Goal: Use online tool/utility: Utilize a website feature to perform a specific function

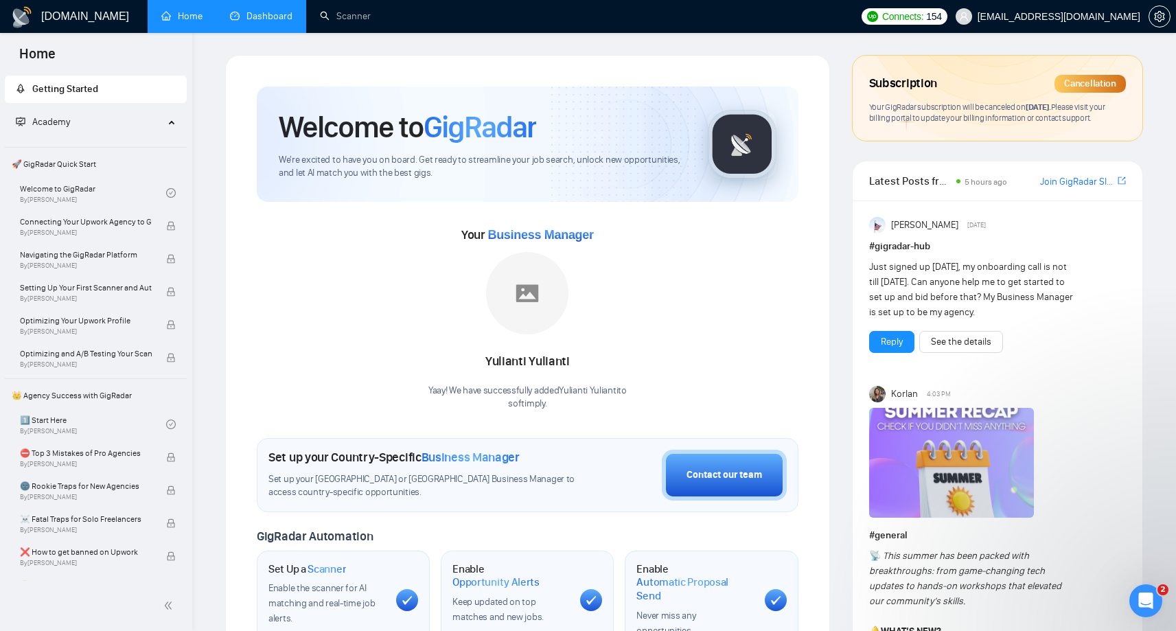
click at [279, 11] on link "Dashboard" at bounding box center [261, 16] width 62 height 12
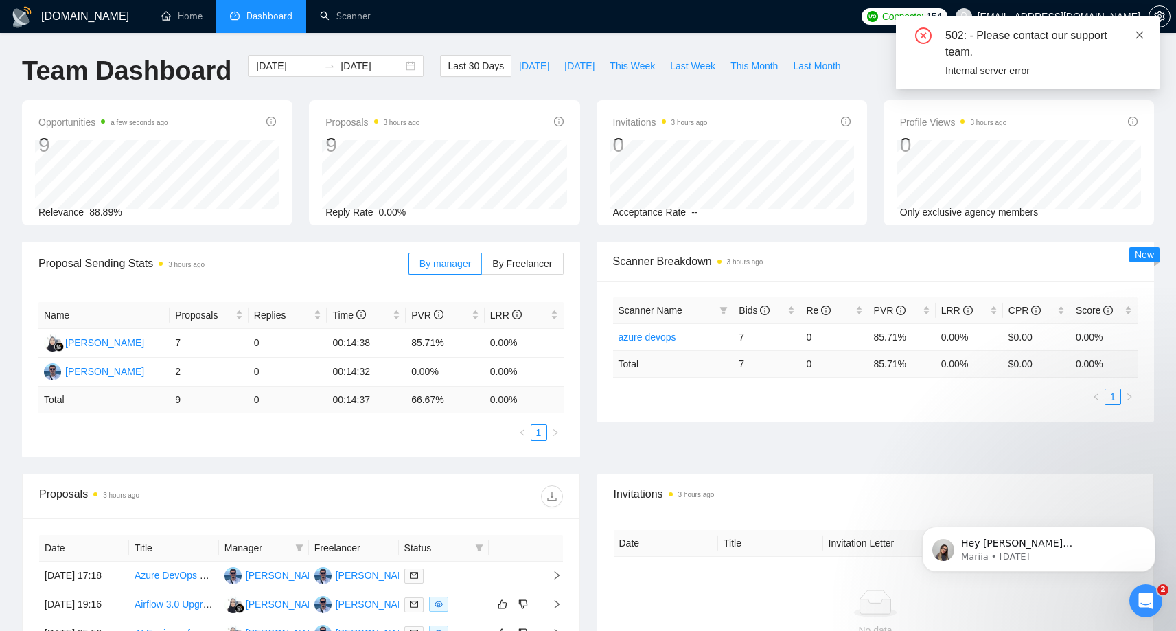
click at [1141, 31] on icon "close" at bounding box center [1140, 35] width 10 height 10
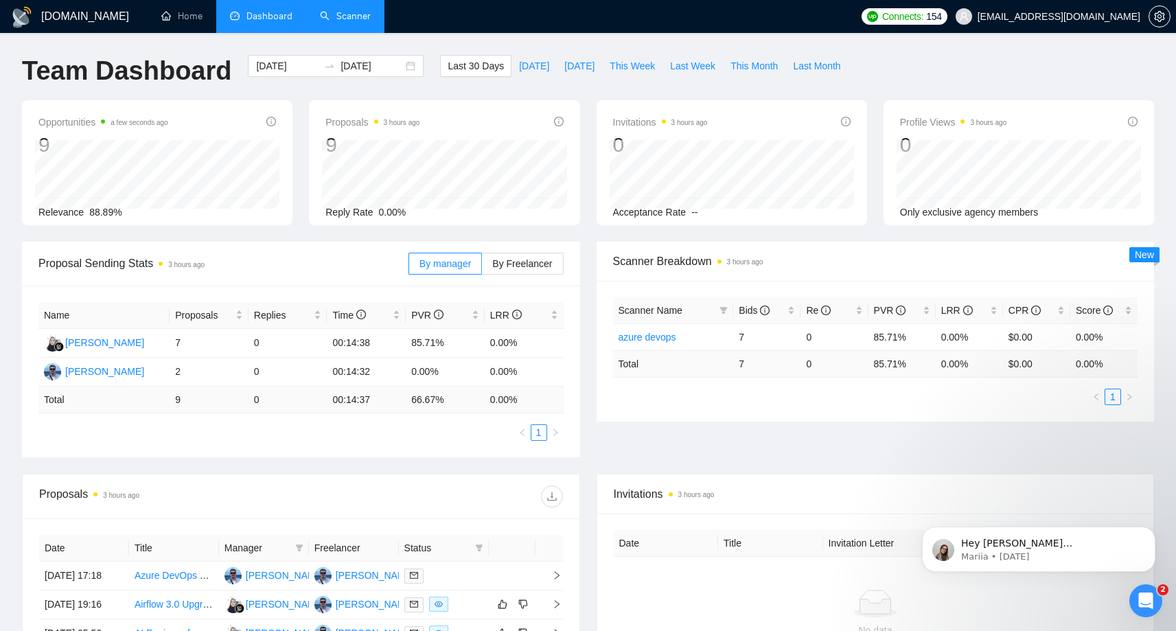
click at [361, 14] on link "Scanner" at bounding box center [345, 16] width 51 height 12
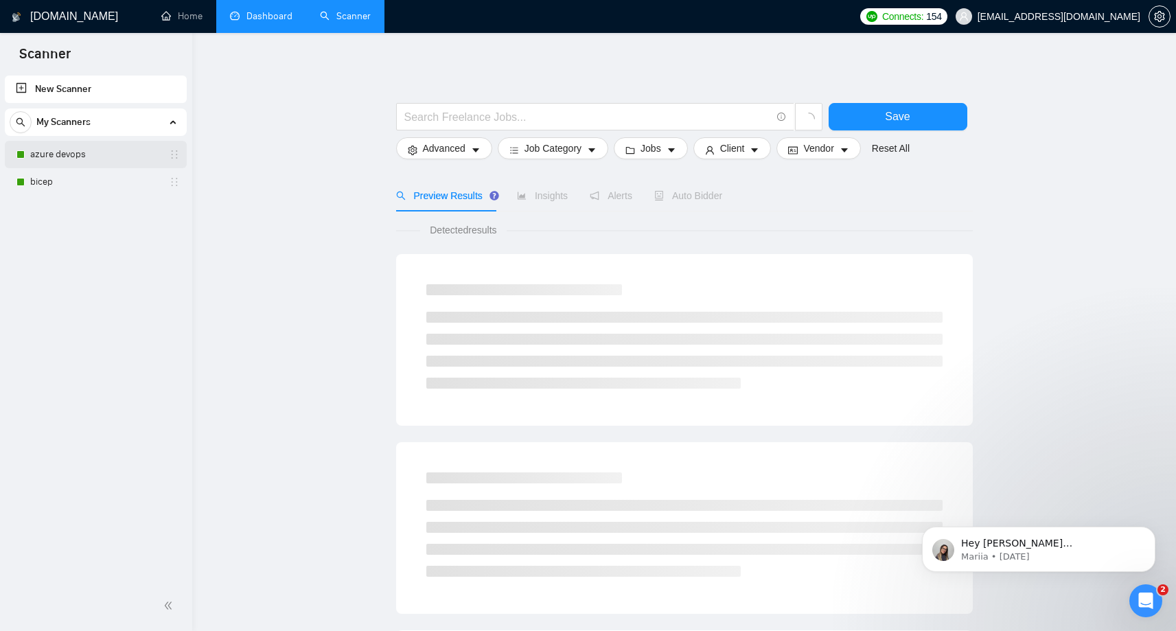
click at [89, 150] on link "azure devops" at bounding box center [95, 154] width 130 height 27
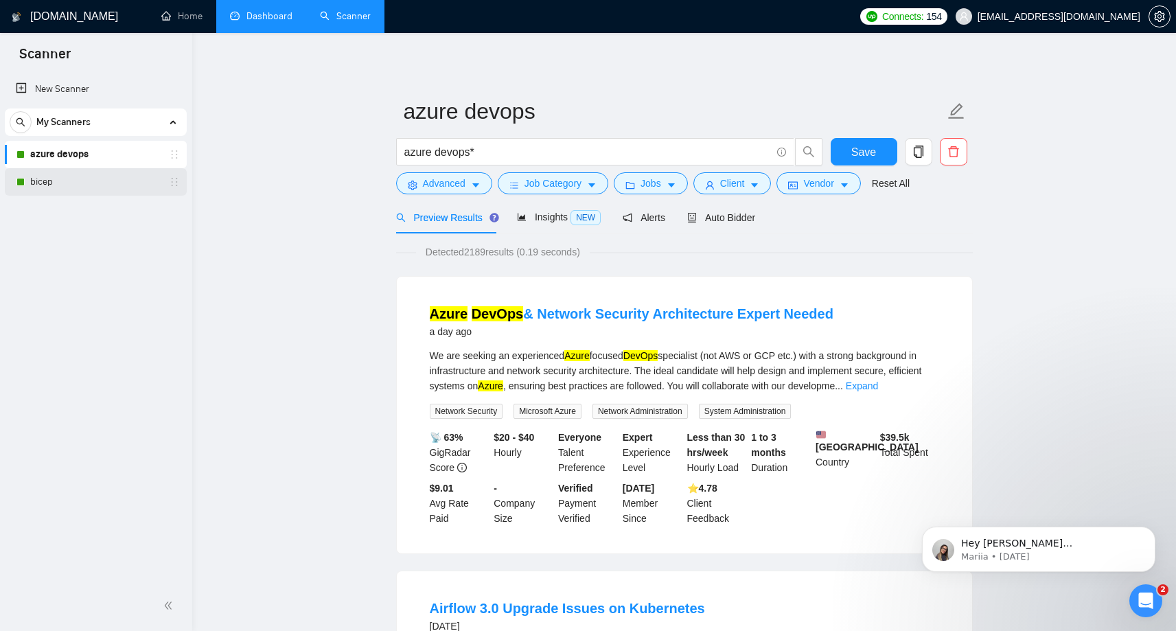
click at [78, 176] on link "bicep" at bounding box center [95, 181] width 130 height 27
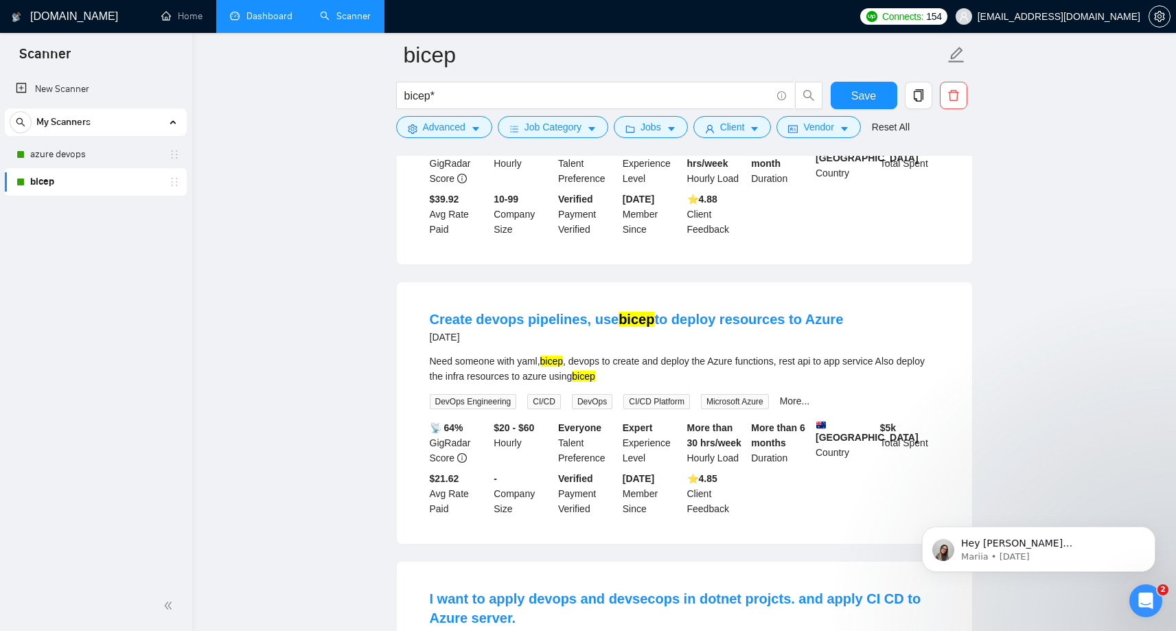
scroll to position [909, 0]
click at [497, 326] on link "Create devops pipelines, use bicep to deploy resources to Azure" at bounding box center [637, 318] width 414 height 15
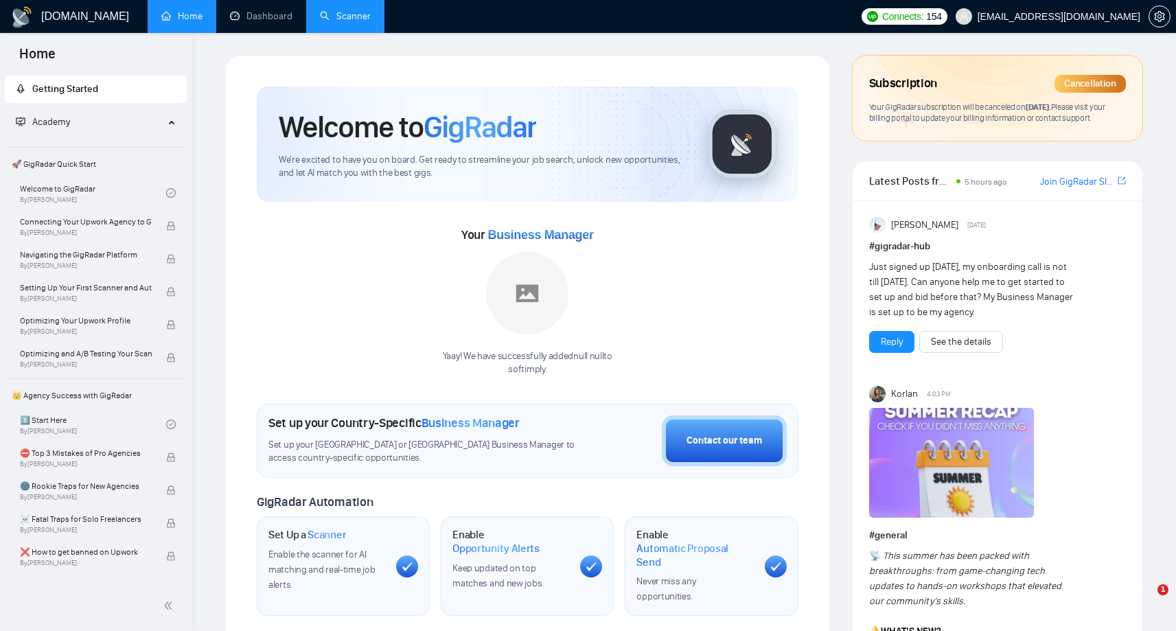
click at [334, 22] on link "Scanner" at bounding box center [345, 16] width 51 height 12
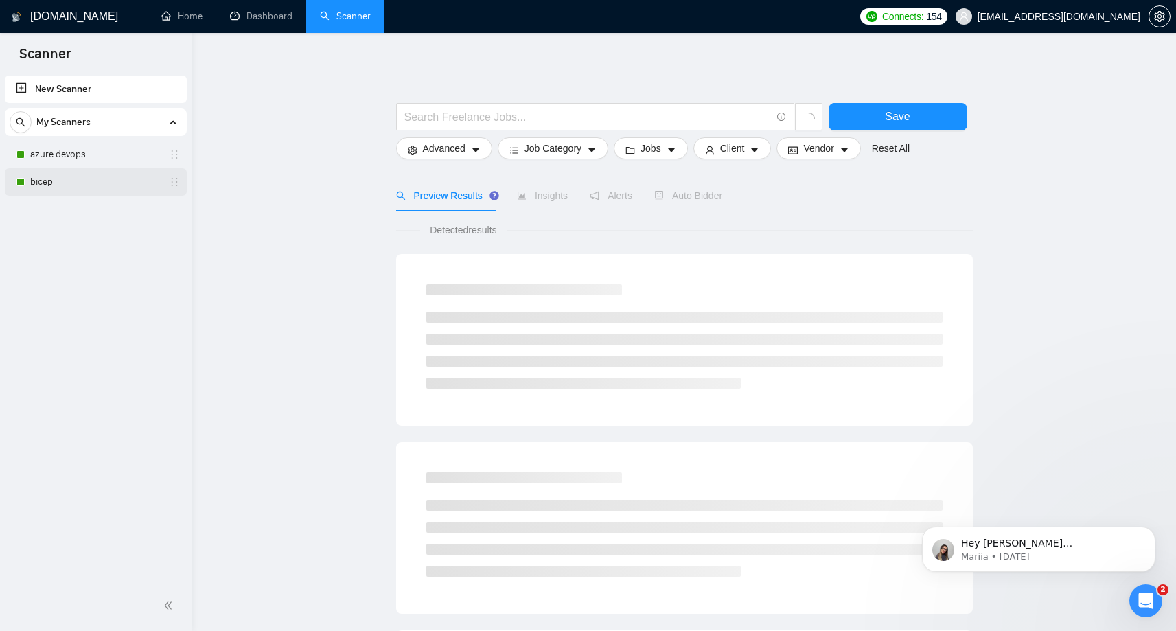
click at [87, 192] on link "bicep" at bounding box center [95, 181] width 130 height 27
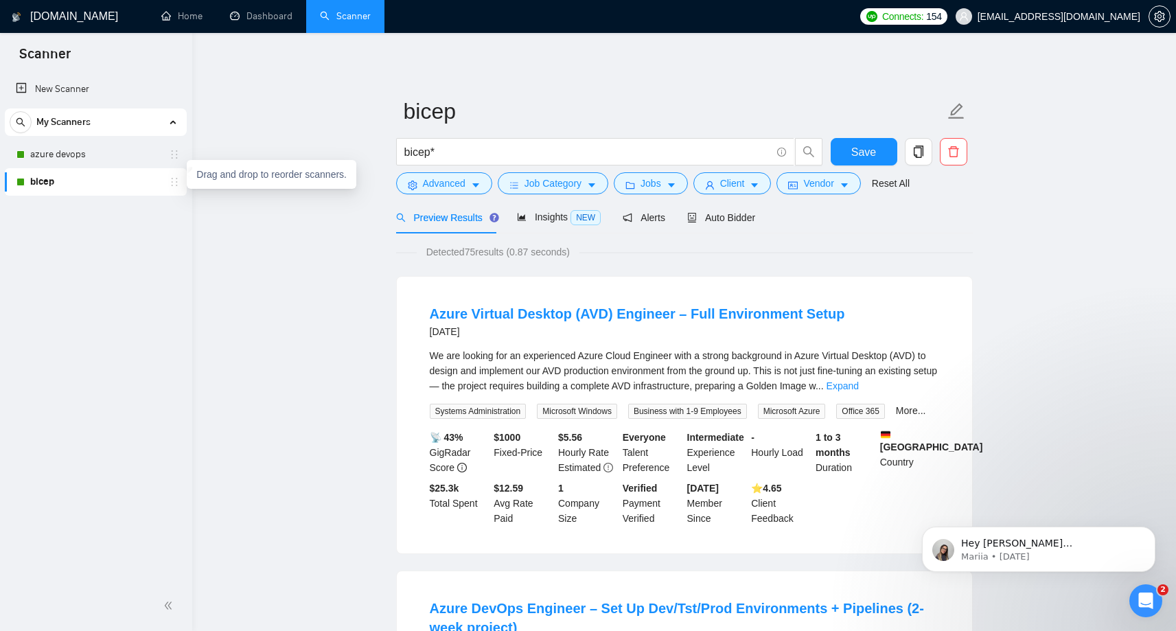
click at [170, 179] on icon "holder" at bounding box center [174, 181] width 11 height 11
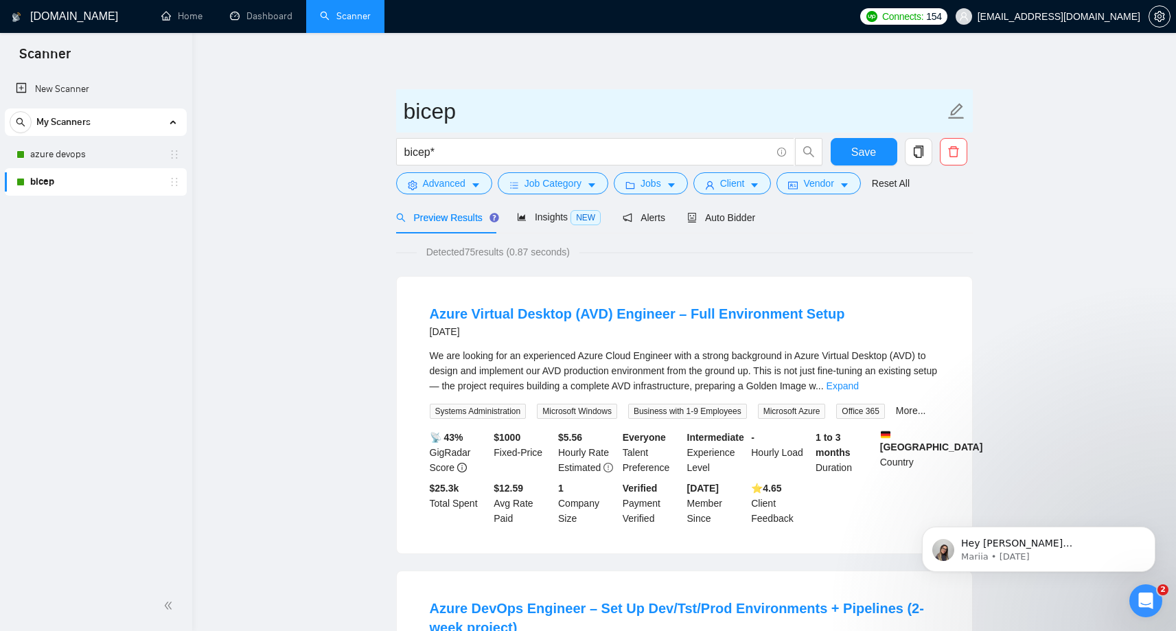
click at [957, 117] on icon "edit" at bounding box center [956, 111] width 16 height 16
click at [956, 109] on icon "edit" at bounding box center [957, 111] width 18 height 18
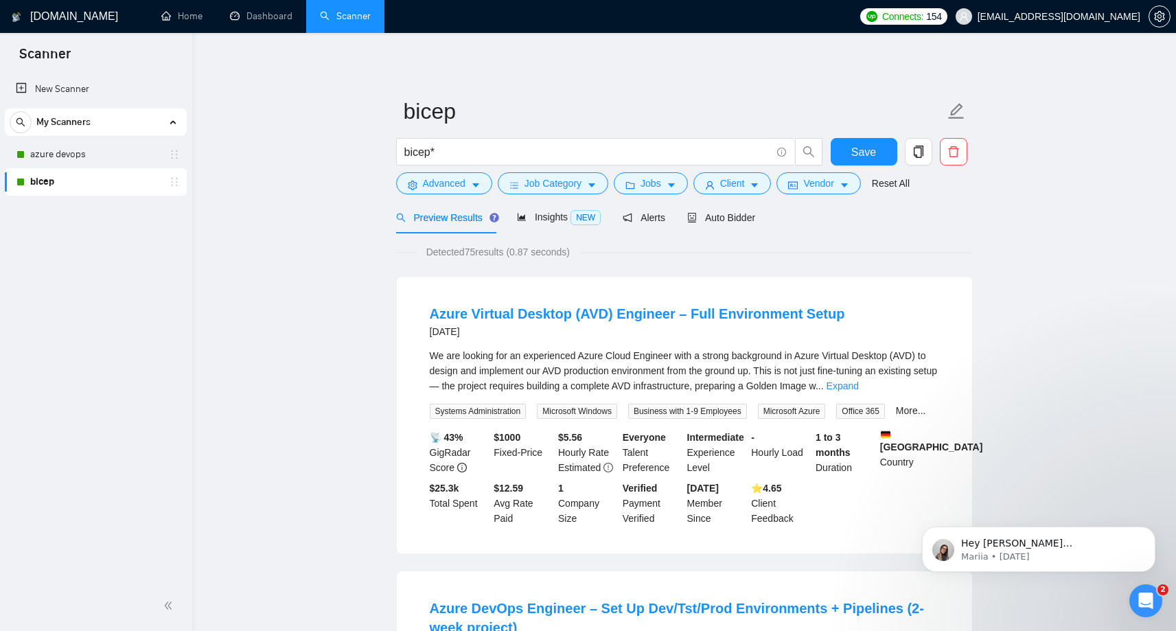
click at [732, 213] on span "Auto Bidder" at bounding box center [721, 217] width 68 height 11
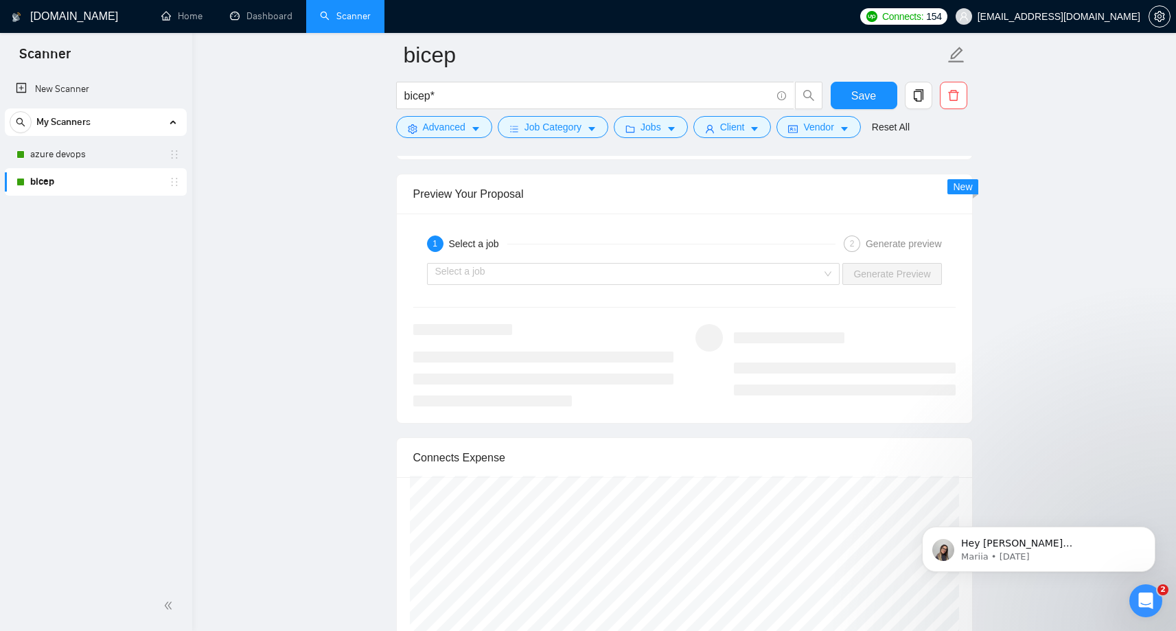
scroll to position [2557, 0]
click at [713, 269] on input "search" at bounding box center [628, 272] width 387 height 21
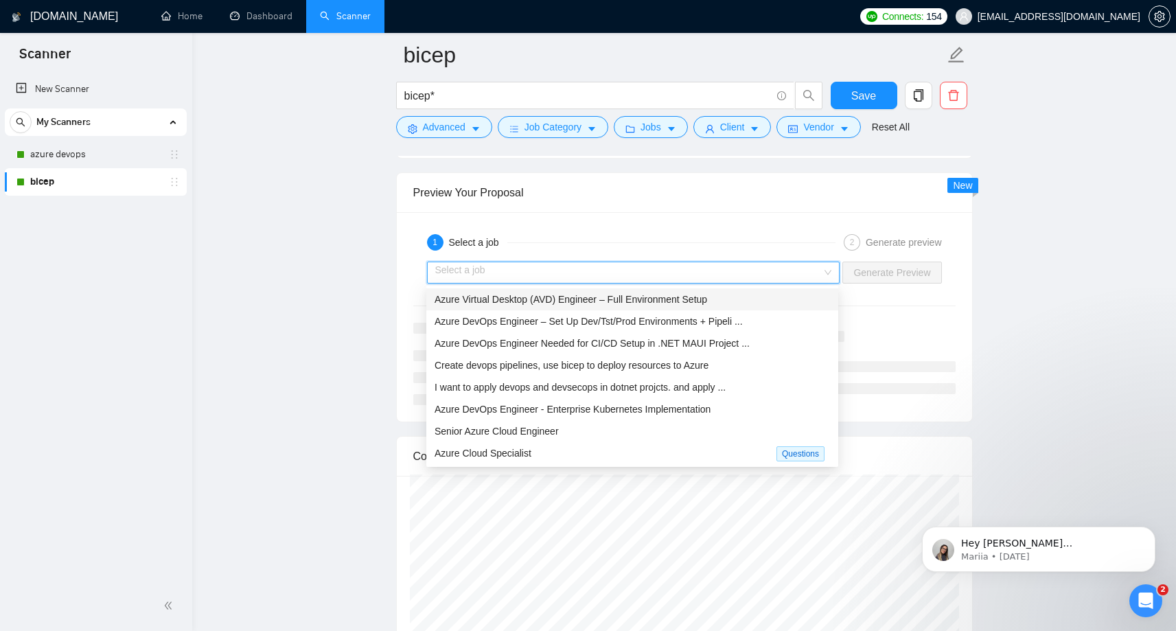
click at [668, 258] on div "Select a job Generate Preview" at bounding box center [684, 272] width 545 height 33
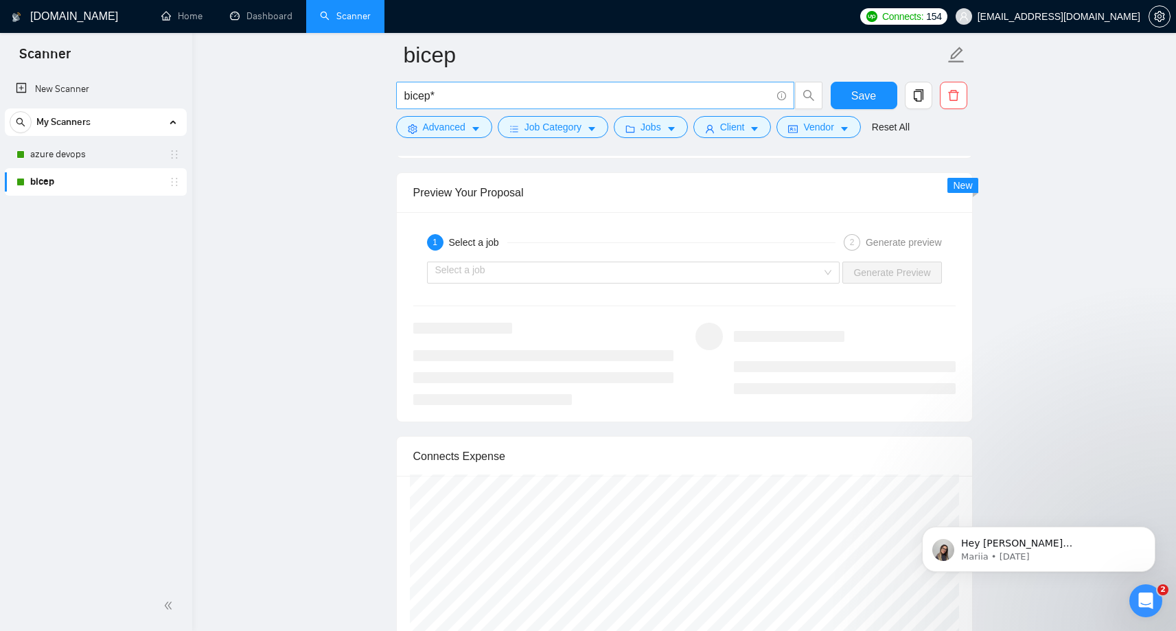
click at [436, 97] on input "bicep*" at bounding box center [587, 95] width 367 height 17
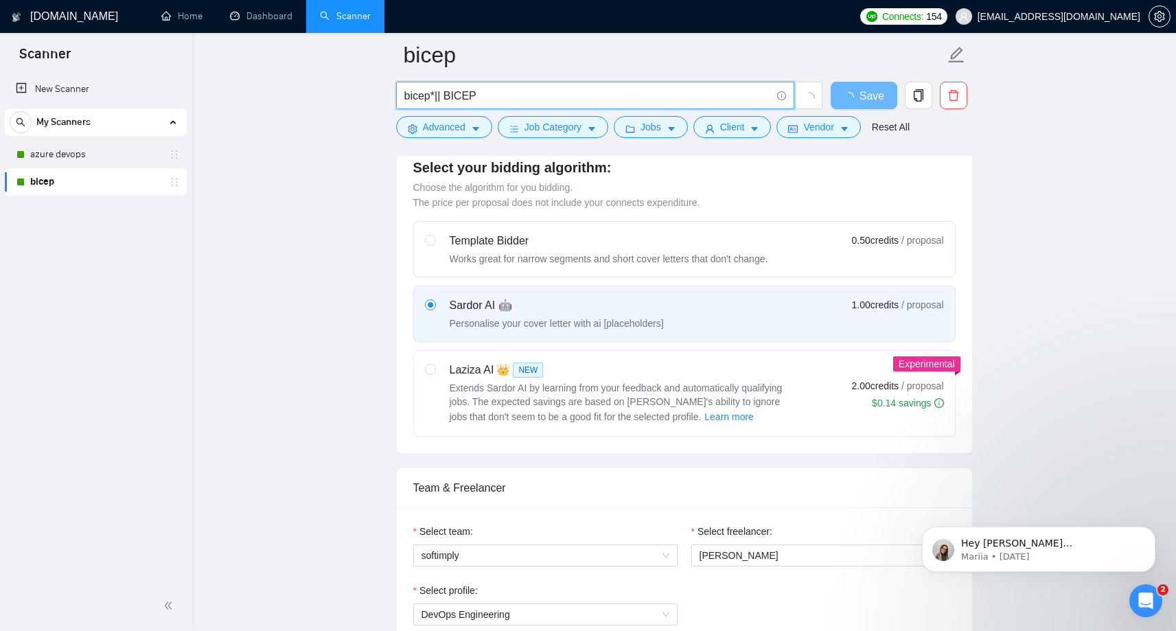
scroll to position [0, 0]
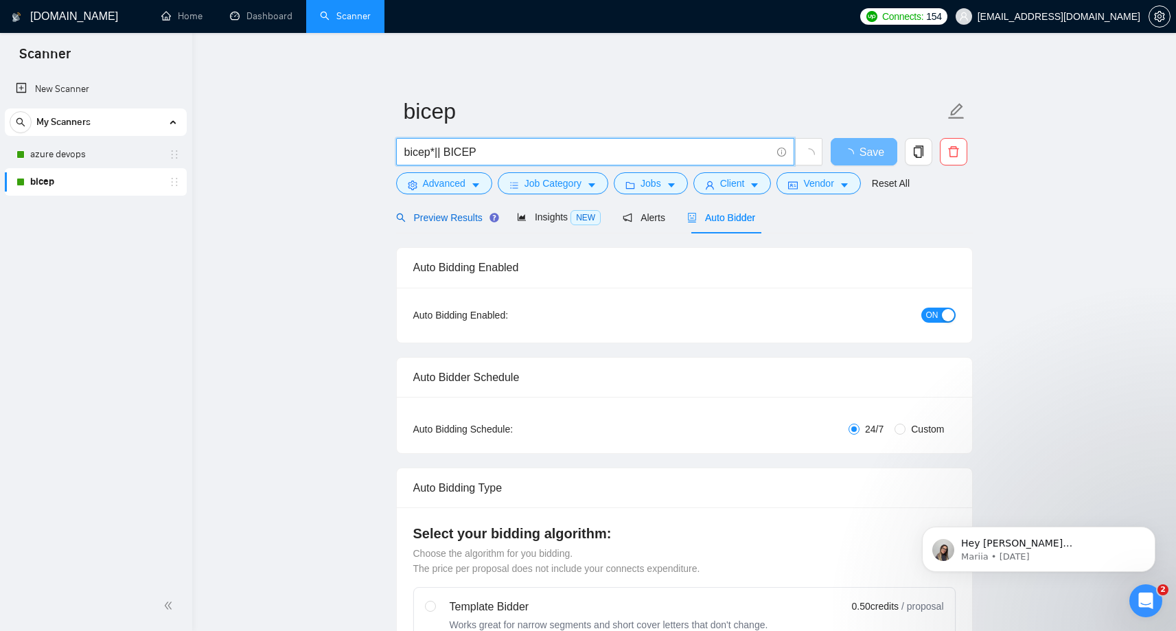
click at [442, 219] on span "Preview Results" at bounding box center [445, 217] width 99 height 11
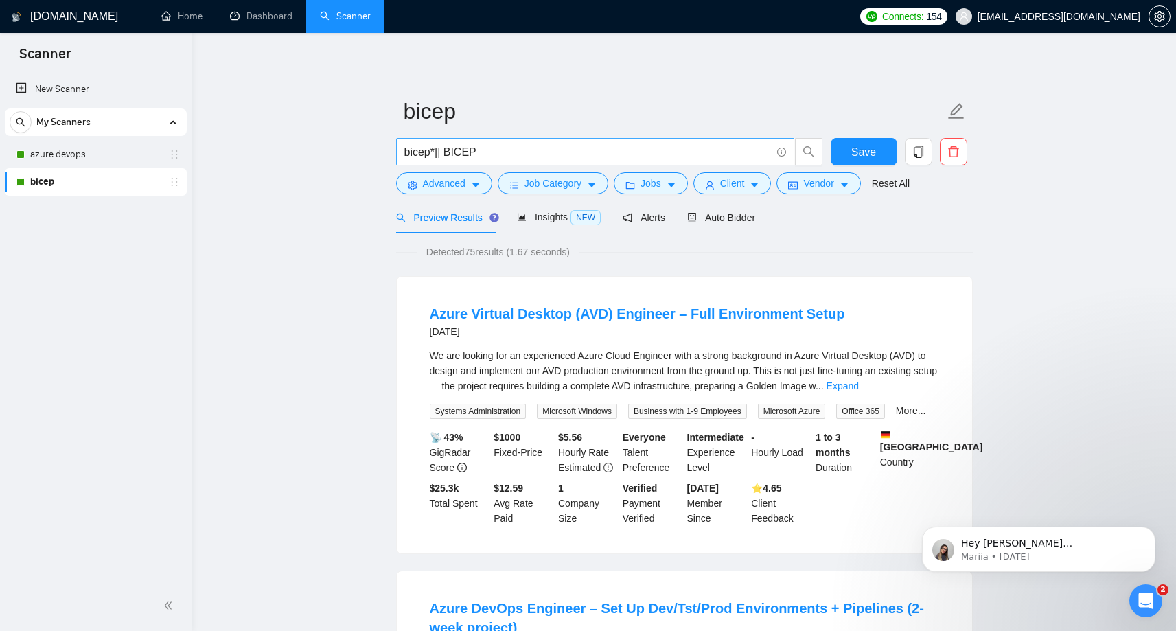
click at [475, 148] on input "bicep*|| BICEP" at bounding box center [587, 152] width 367 height 17
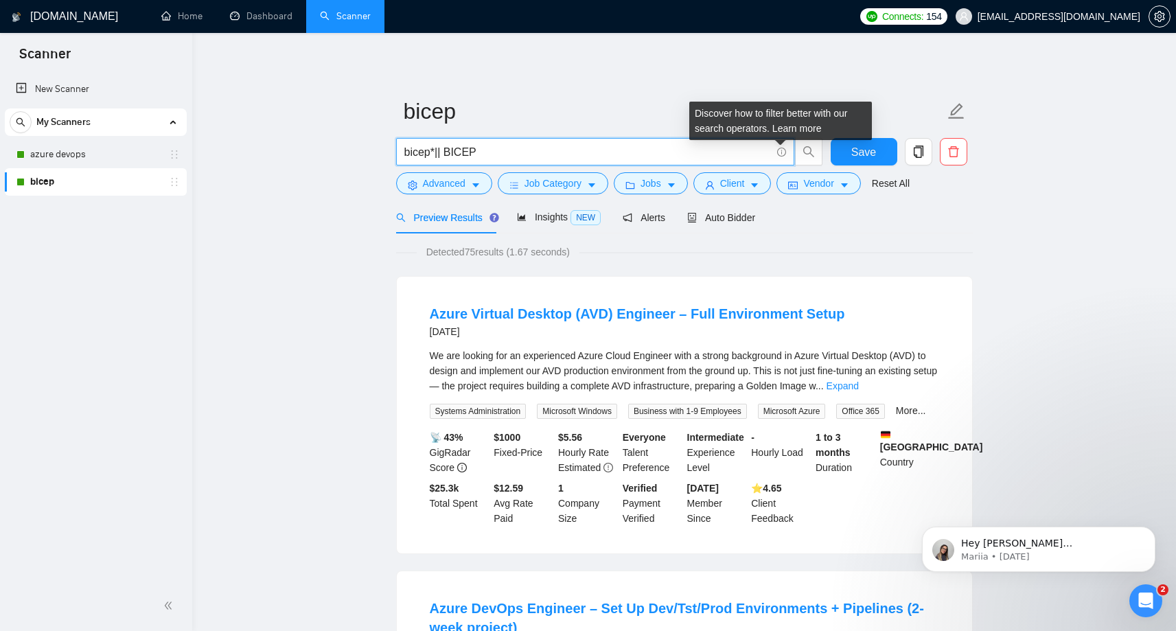
click at [781, 149] on icon "info-circle" at bounding box center [781, 152] width 9 height 9
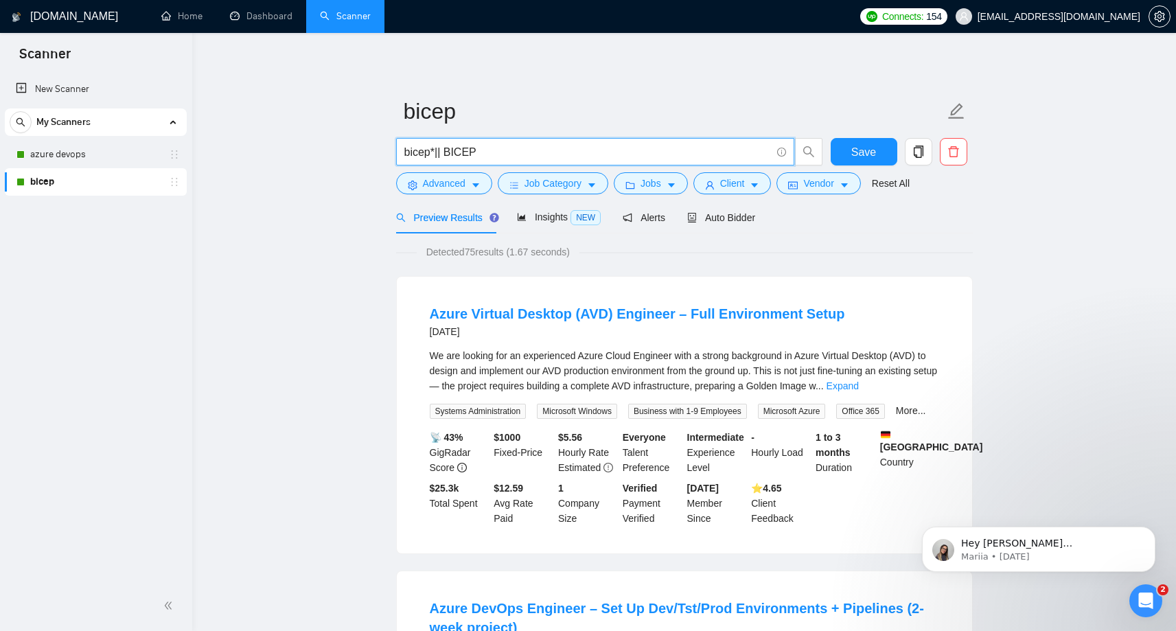
click at [666, 150] on input "bicep*|| BICEP" at bounding box center [587, 152] width 367 height 17
drag, startPoint x: 445, startPoint y: 152, endPoint x: 501, endPoint y: 159, distance: 56.7
click at [452, 152] on input "bicep*|| *BICEP*" at bounding box center [587, 152] width 367 height 17
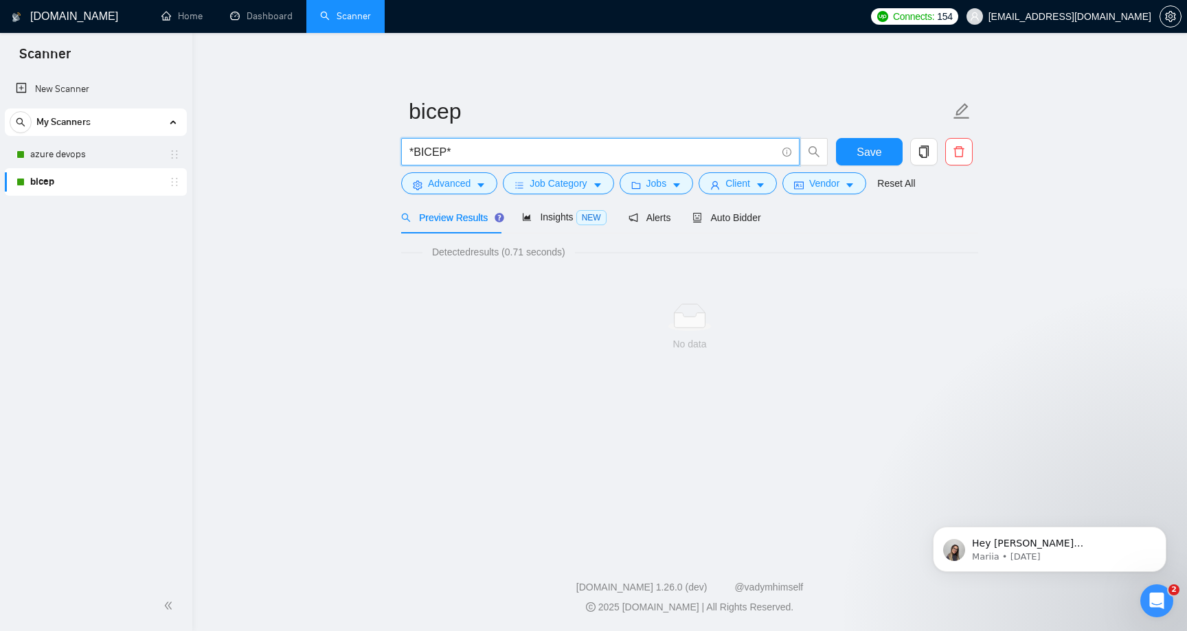
click at [437, 152] on input "*BICEP*" at bounding box center [592, 152] width 367 height 17
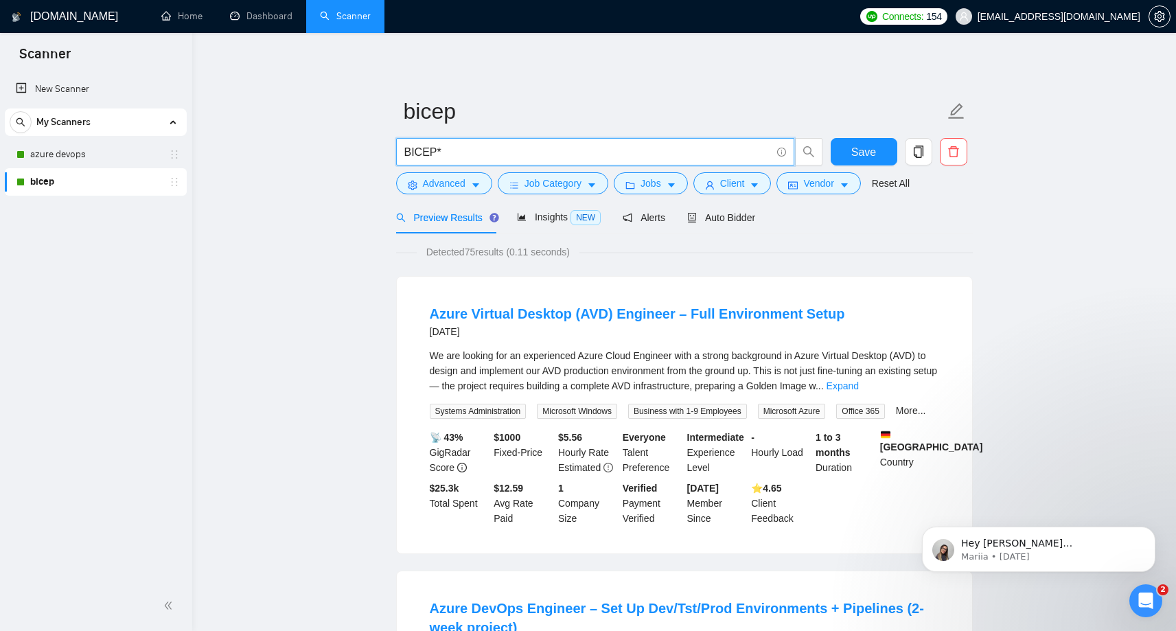
paste input "bicep*||"
type input "bicep*"
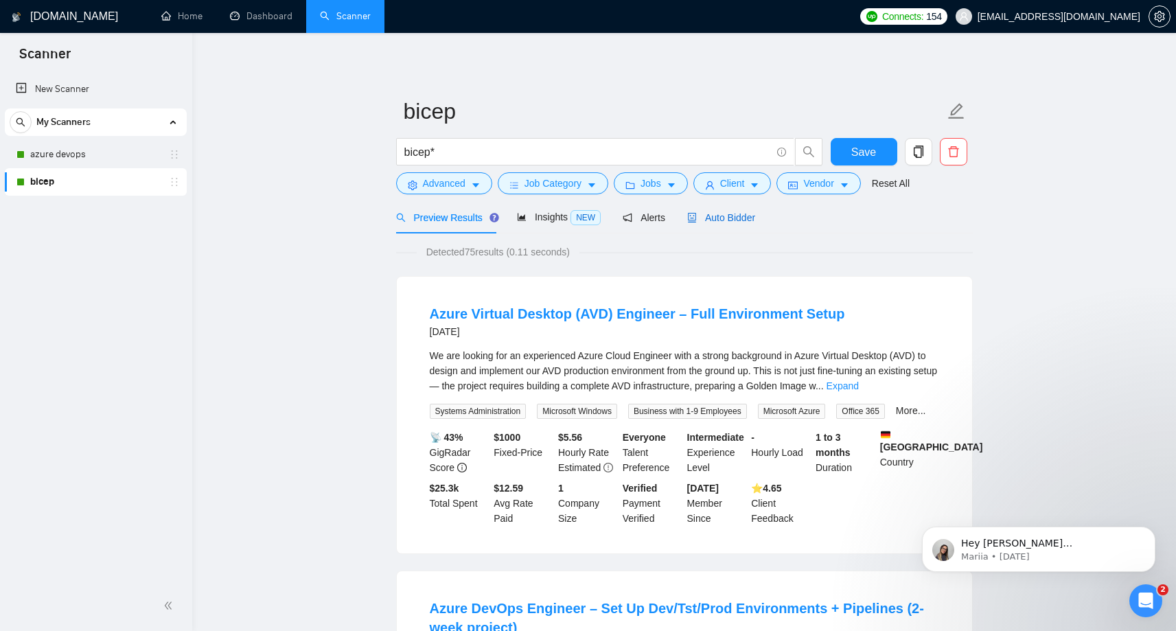
click at [746, 216] on span "Auto Bidder" at bounding box center [721, 217] width 68 height 11
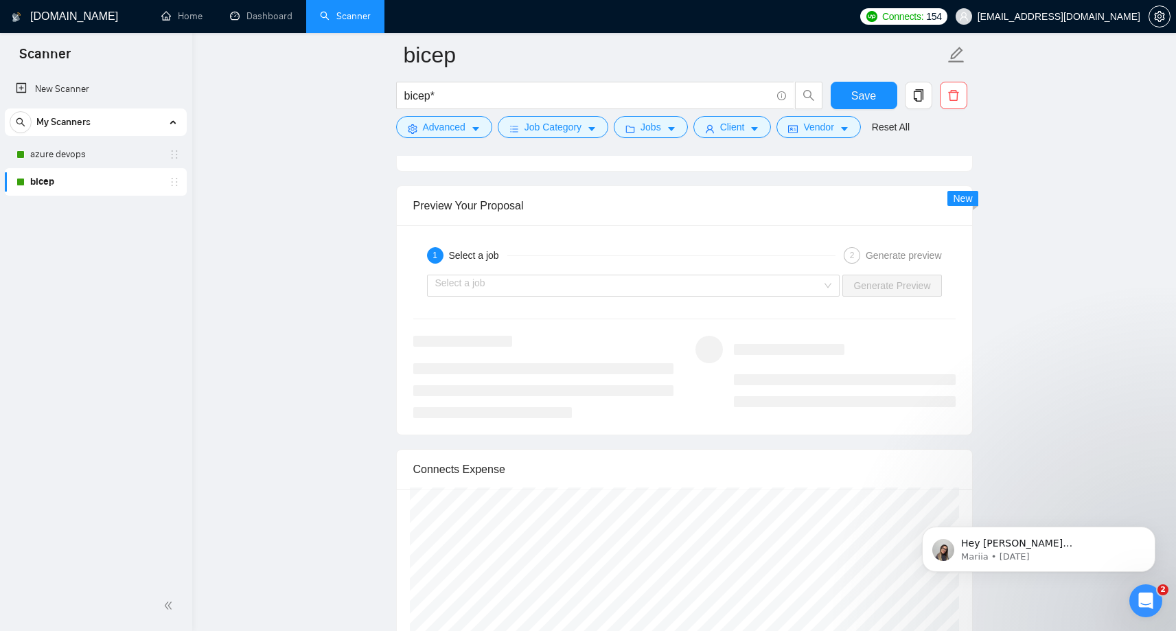
scroll to position [2542, 0]
click at [807, 295] on input "search" at bounding box center [628, 287] width 387 height 21
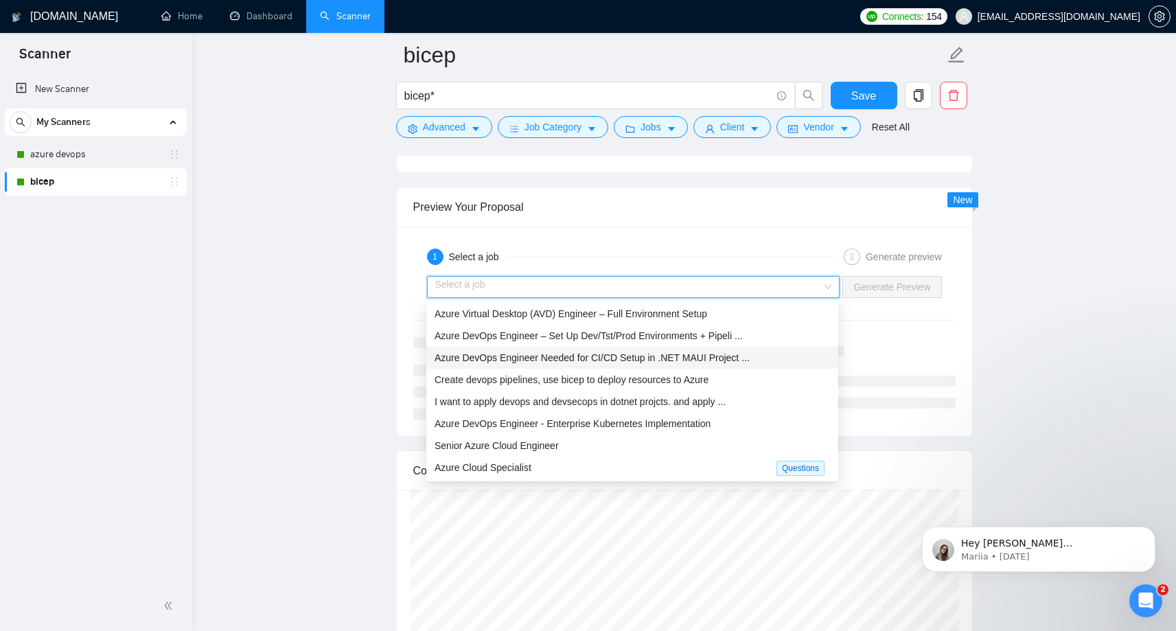
click at [691, 382] on span "Create devops pipelines, use bicep to deploy resources to Azure" at bounding box center [572, 379] width 274 height 11
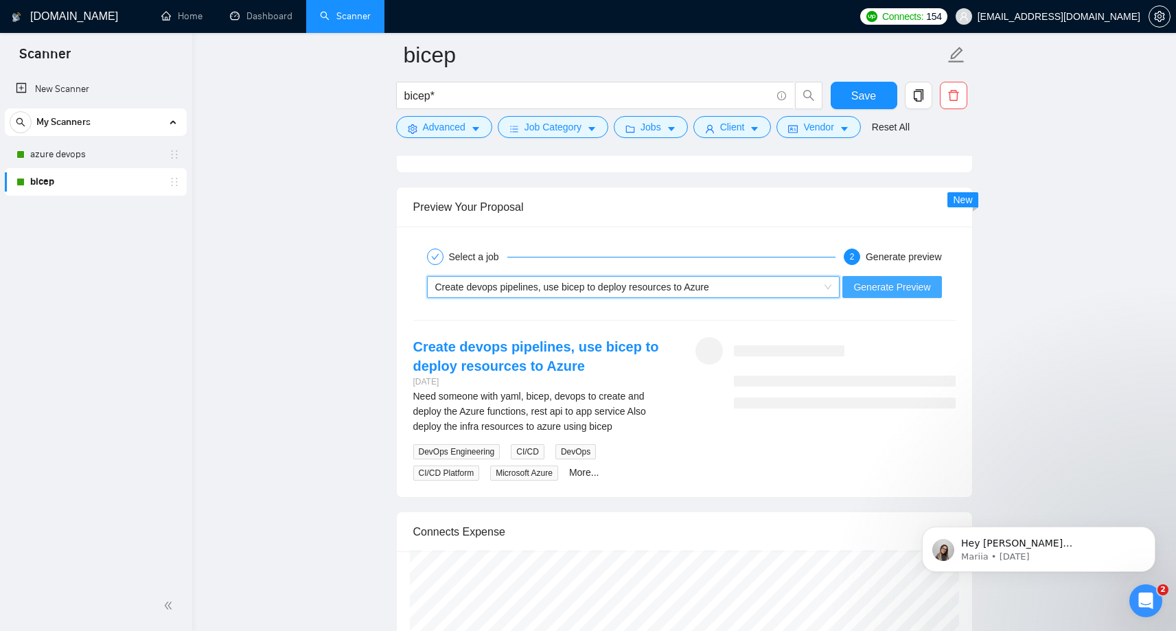
click at [915, 288] on span "Generate Preview" at bounding box center [892, 287] width 77 height 15
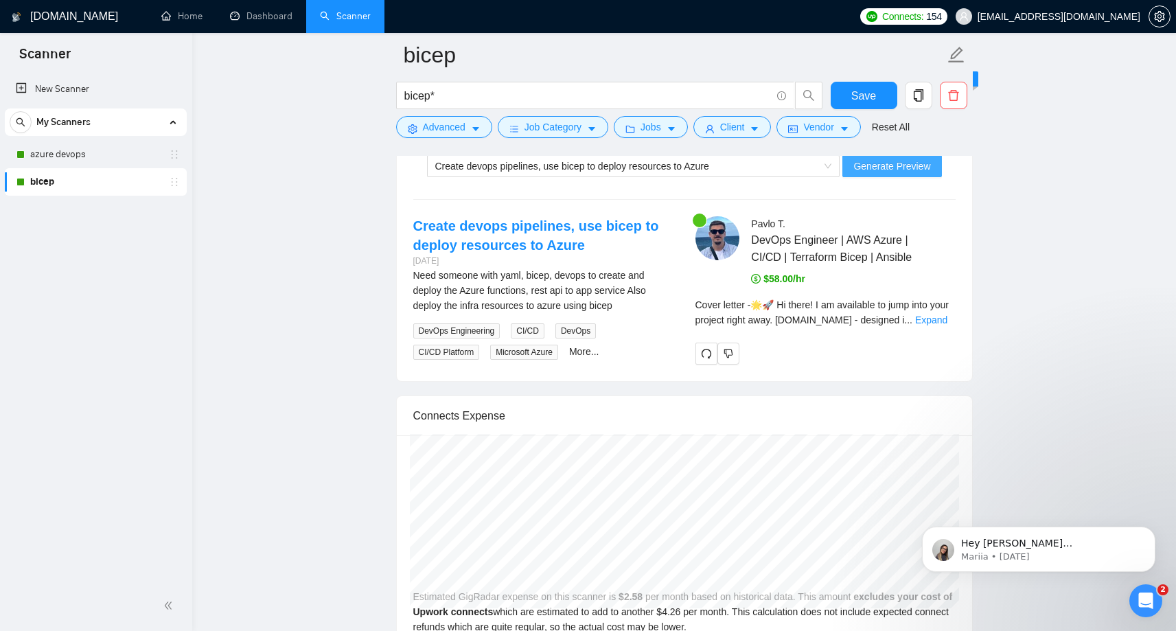
scroll to position [2666, 0]
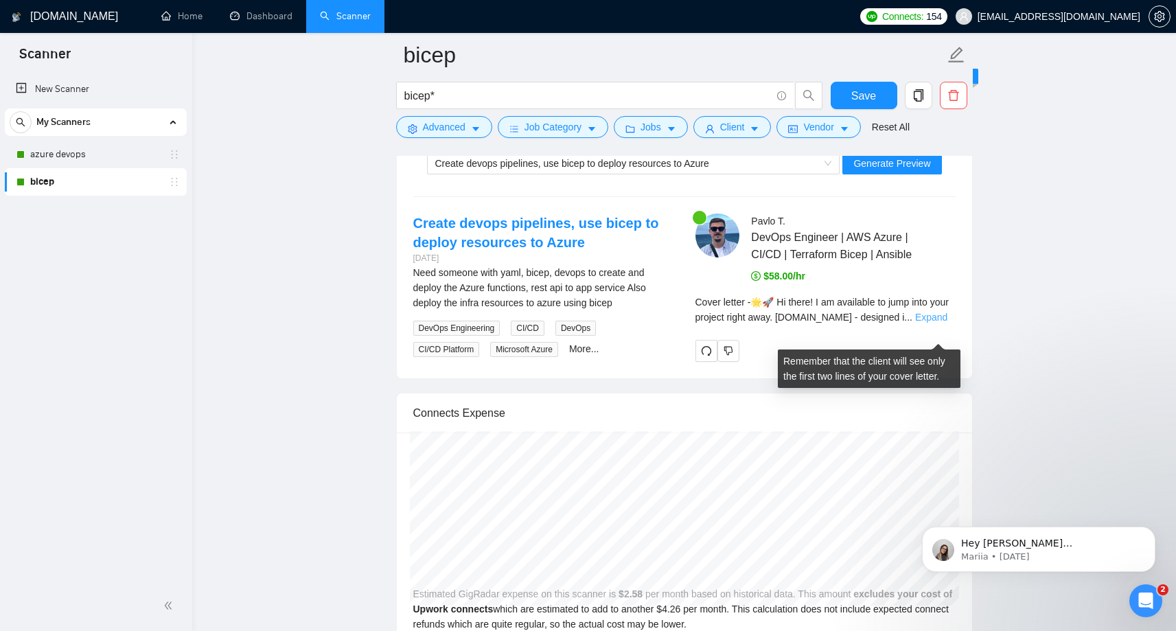
click at [944, 323] on link "Expand" at bounding box center [931, 317] width 32 height 11
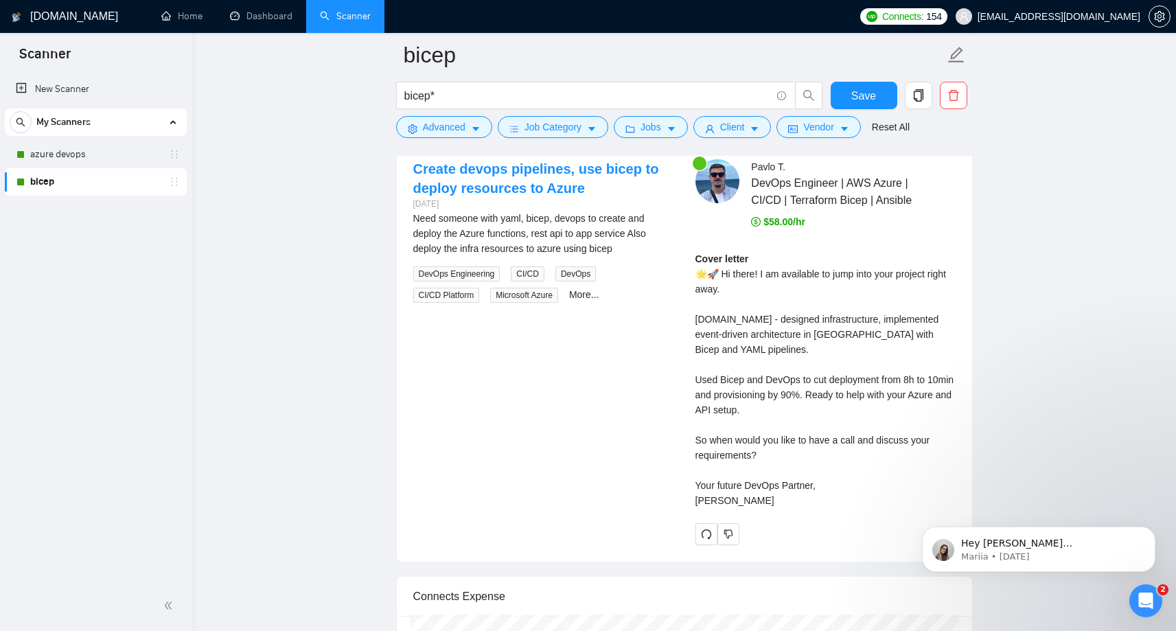
scroll to position [2782, 0]
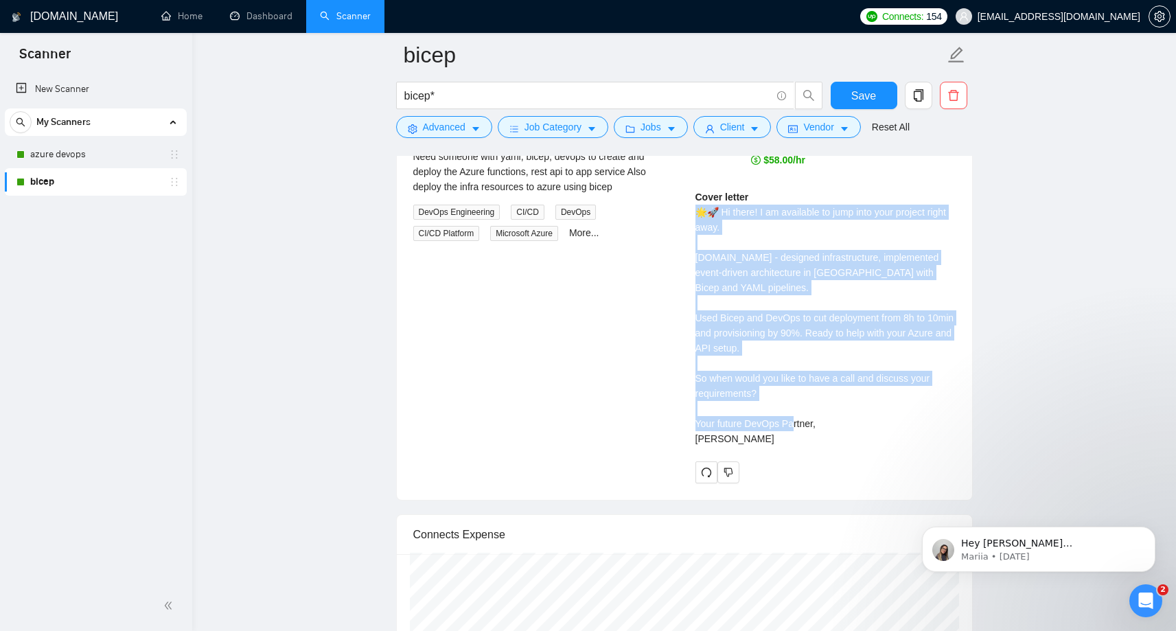
drag, startPoint x: 696, startPoint y: 226, endPoint x: 764, endPoint y: 450, distance: 233.8
click at [764, 446] on div "Cover letter 🌟🚀 Hi there! I am available to jump into your project right away. …" at bounding box center [826, 318] width 260 height 257
copy div "🌟🚀 Hi there! I am available to jump into your project right away. [DOMAIN_NAME]…"
